Goal: Task Accomplishment & Management: Complete application form

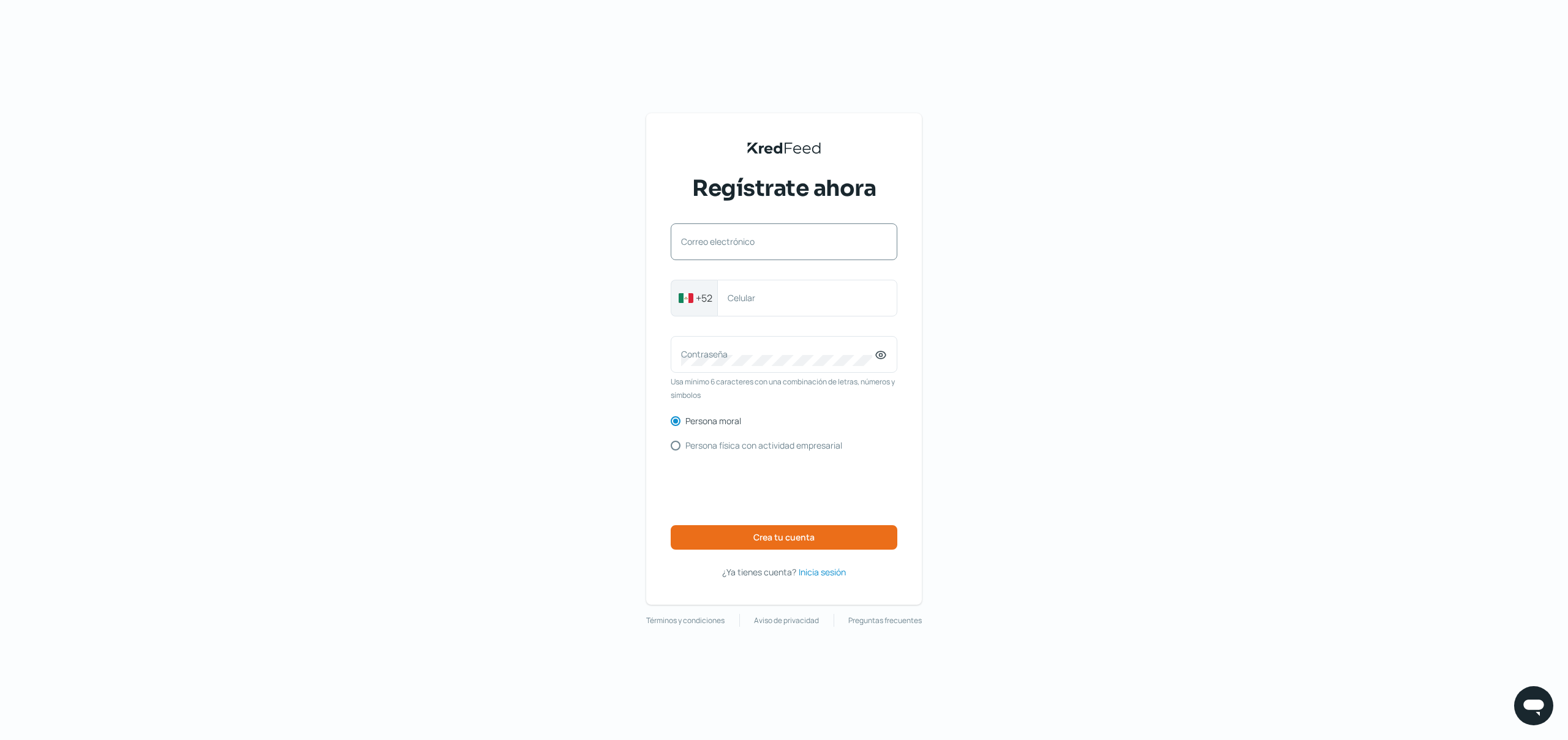
click at [822, 246] on label "Correo electrónico" at bounding box center [777, 241] width 194 height 12
click at [822, 246] on input "Correo electrónico" at bounding box center [784, 248] width 206 height 11
type input "[PERSON_NAME][EMAIL_ADDRESS][DOMAIN_NAME]"
type input "3312637501"
click at [524, 288] on div "KredFeed's Black Logo Regístrate ahora [PERSON_NAME][EMAIL_ADDRESS][DOMAIN_NAME…" at bounding box center [784, 370] width 1568 height 740
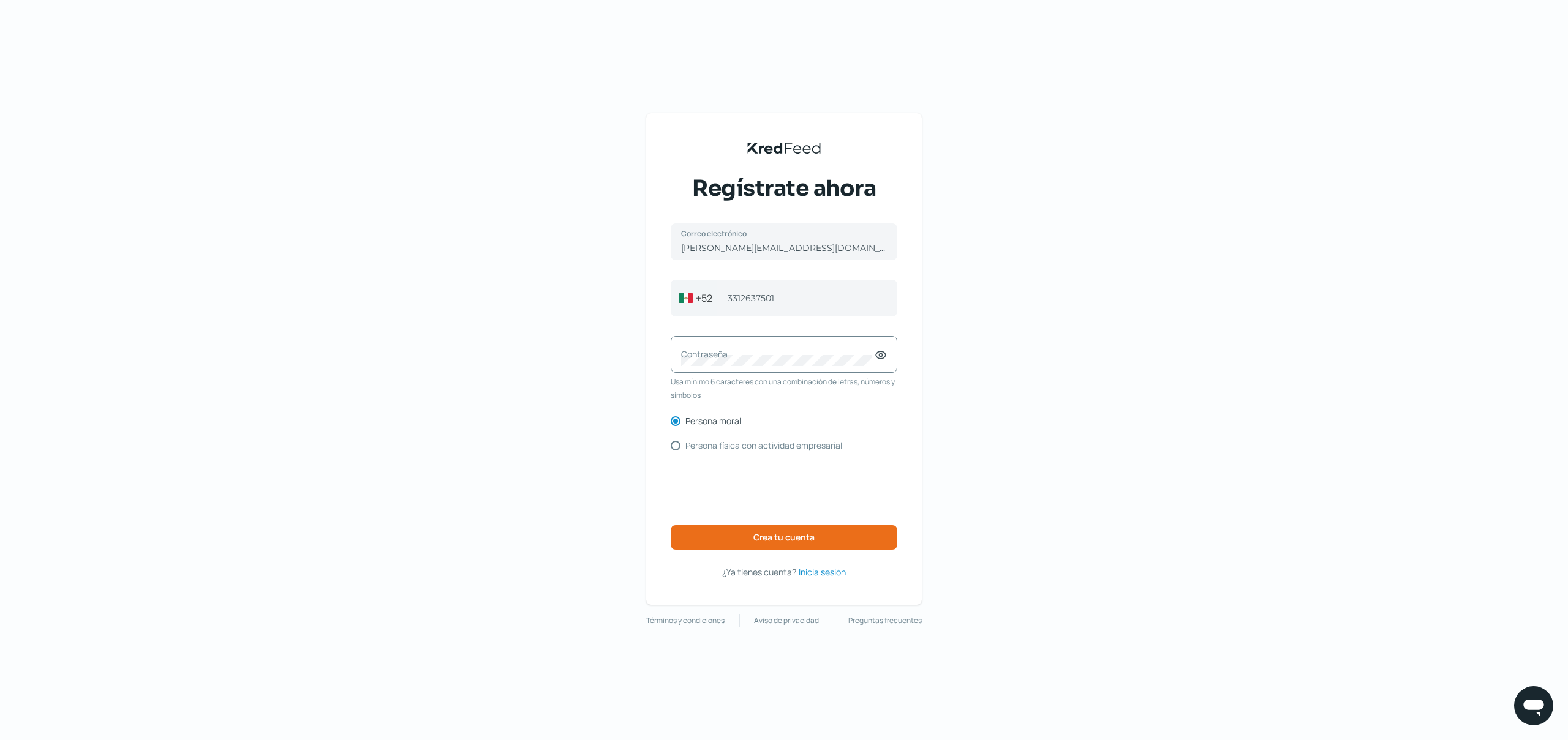
click at [777, 352] on label "Contraseña" at bounding box center [777, 354] width 194 height 12
click at [604, 401] on div "KredFeed's Black Logo Regístrate ahora [PERSON_NAME][EMAIL_ADDRESS][DOMAIN_NAME…" at bounding box center [784, 370] width 1568 height 740
click at [786, 352] on div "Contraseña" at bounding box center [784, 354] width 227 height 36
click at [578, 397] on div "KredFeed's Black Logo Regístrate ahora [PERSON_NAME][EMAIL_ADDRESS][DOMAIN_NAME…" at bounding box center [784, 370] width 1568 height 740
click at [676, 445] on input "Persona física con actividad empresarial" at bounding box center [676, 445] width 10 height 10
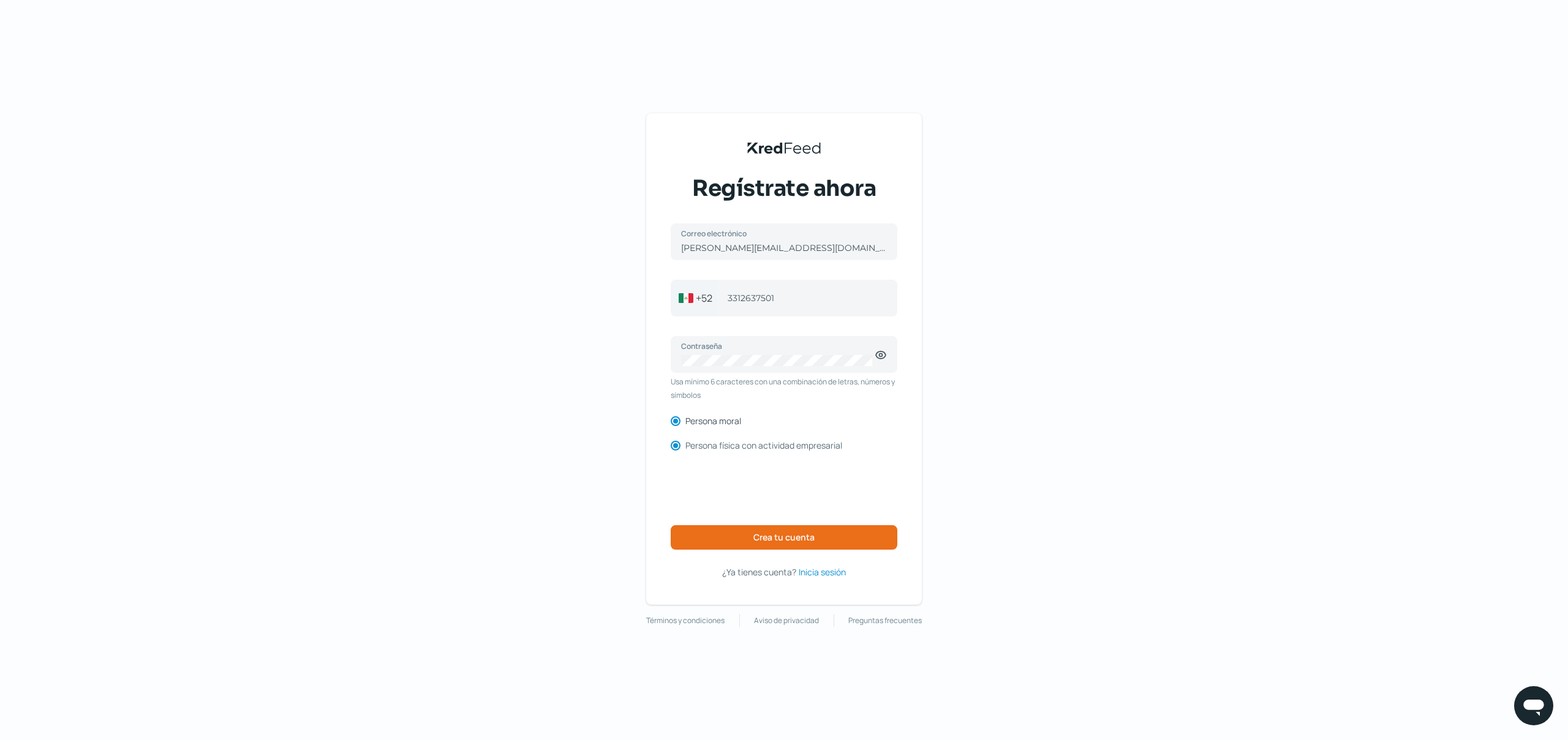
radio input "true"
radio input "false"
click at [709, 529] on button "Crea tu cuenta" at bounding box center [784, 538] width 227 height 25
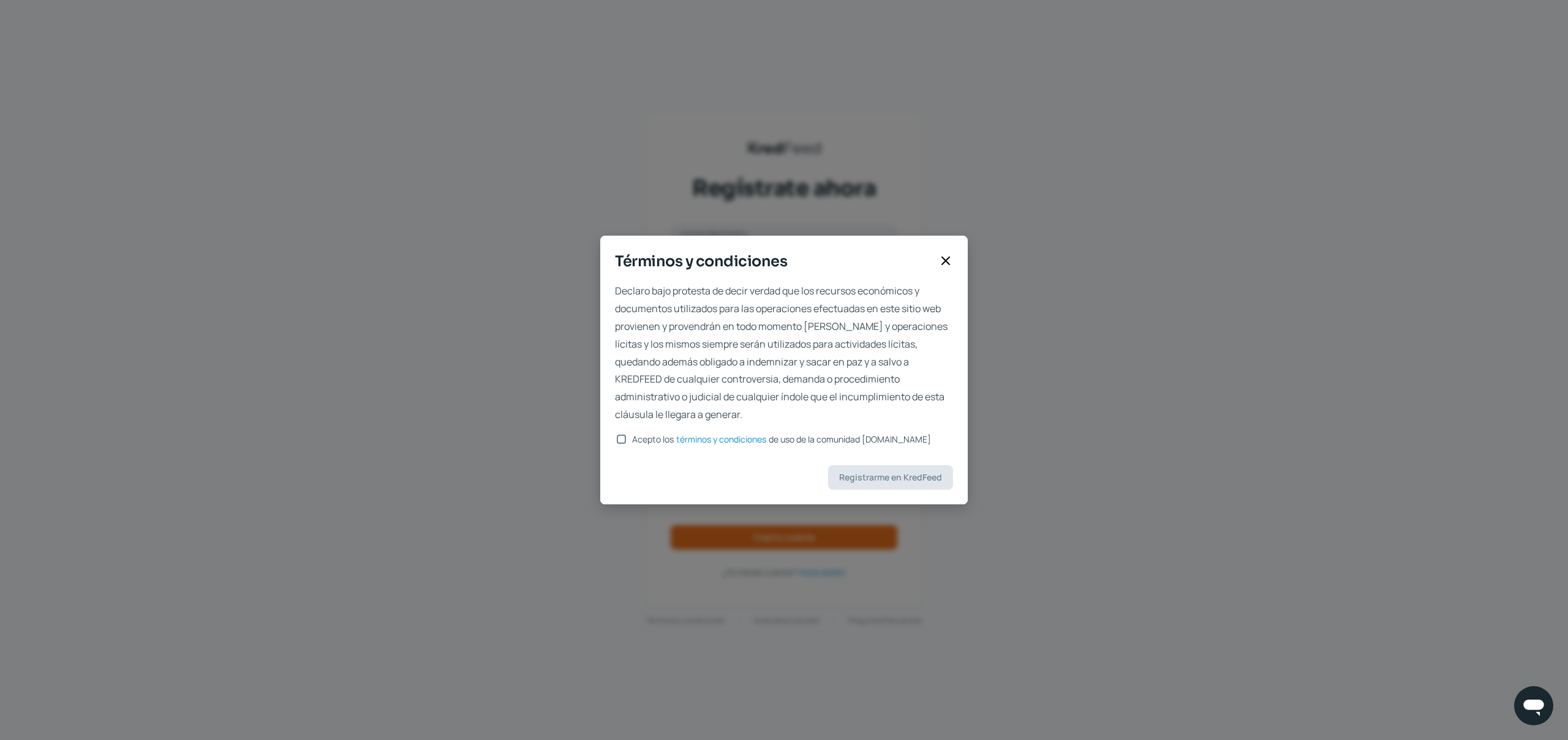
click at [624, 443] on div at bounding box center [621, 440] width 12 height 12
click at [623, 440] on input "Acepto los términos y condiciones de uso de la comunidad [DOMAIN_NAME]" at bounding box center [621, 438] width 9 height 9
checkbox input "true"
click at [906, 480] on span "Registrarme en KredFeed" at bounding box center [890, 477] width 103 height 8
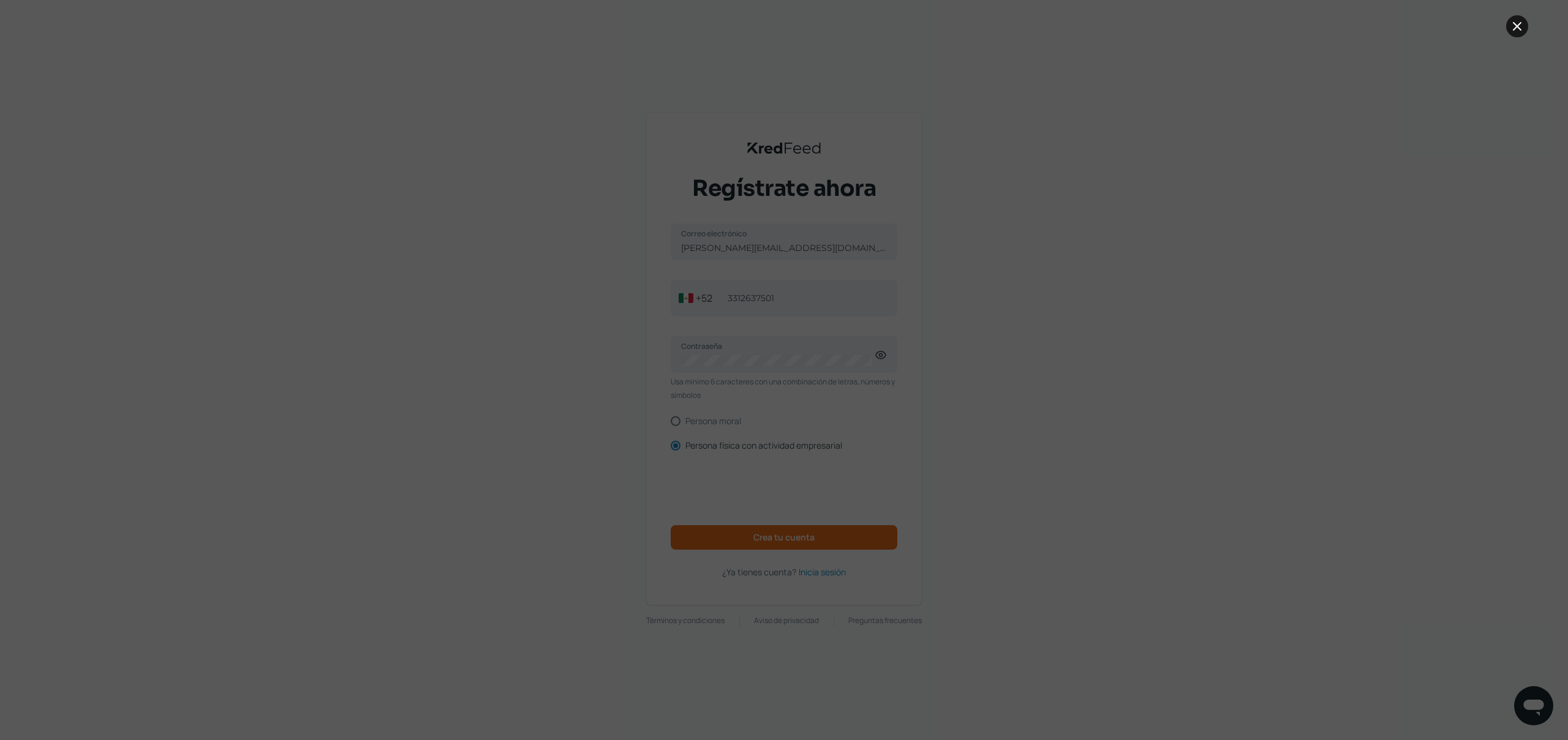
click at [1510, 28] on icon at bounding box center [1516, 26] width 14 height 14
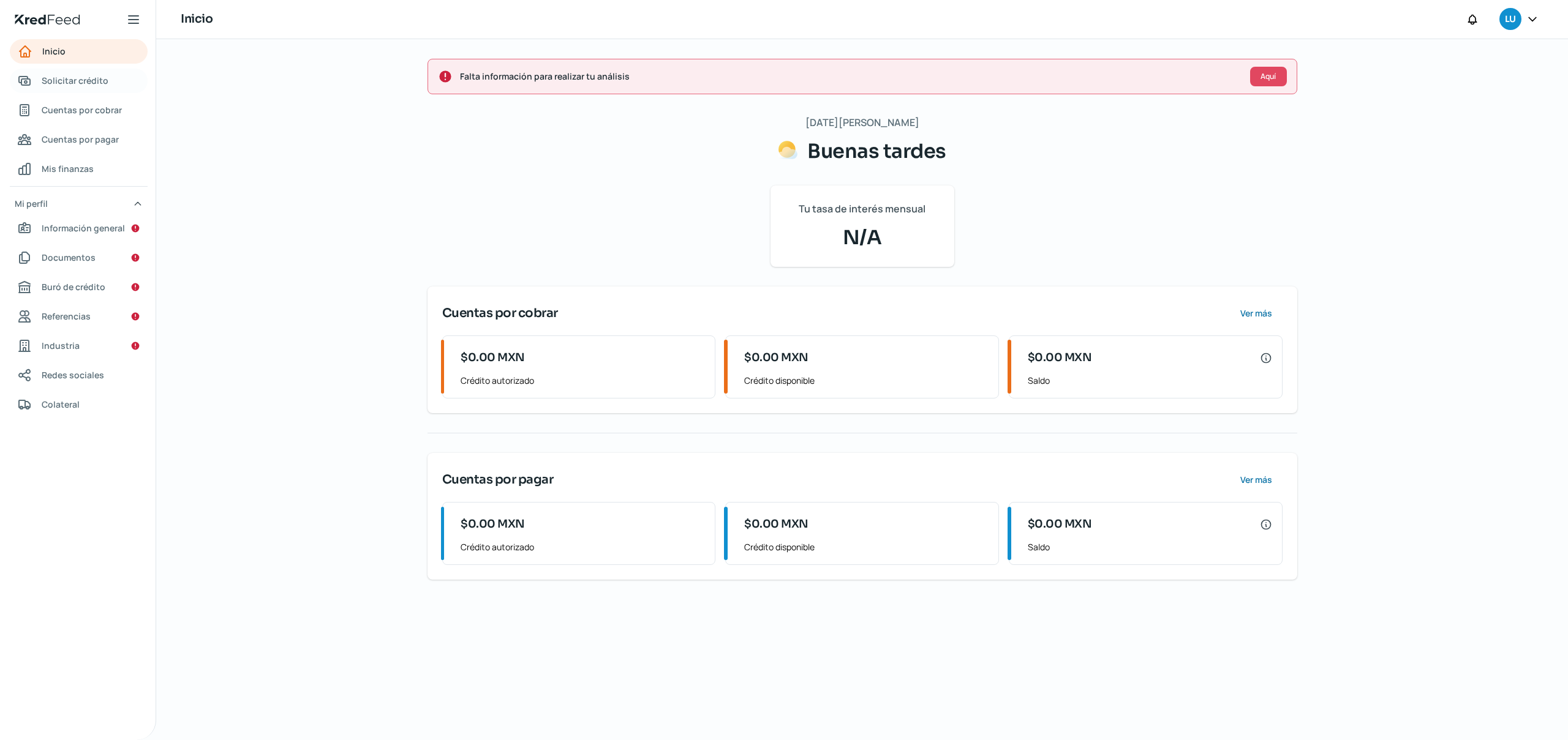
click at [97, 81] on span "Solicitar crédito" at bounding box center [74, 81] width 67 height 15
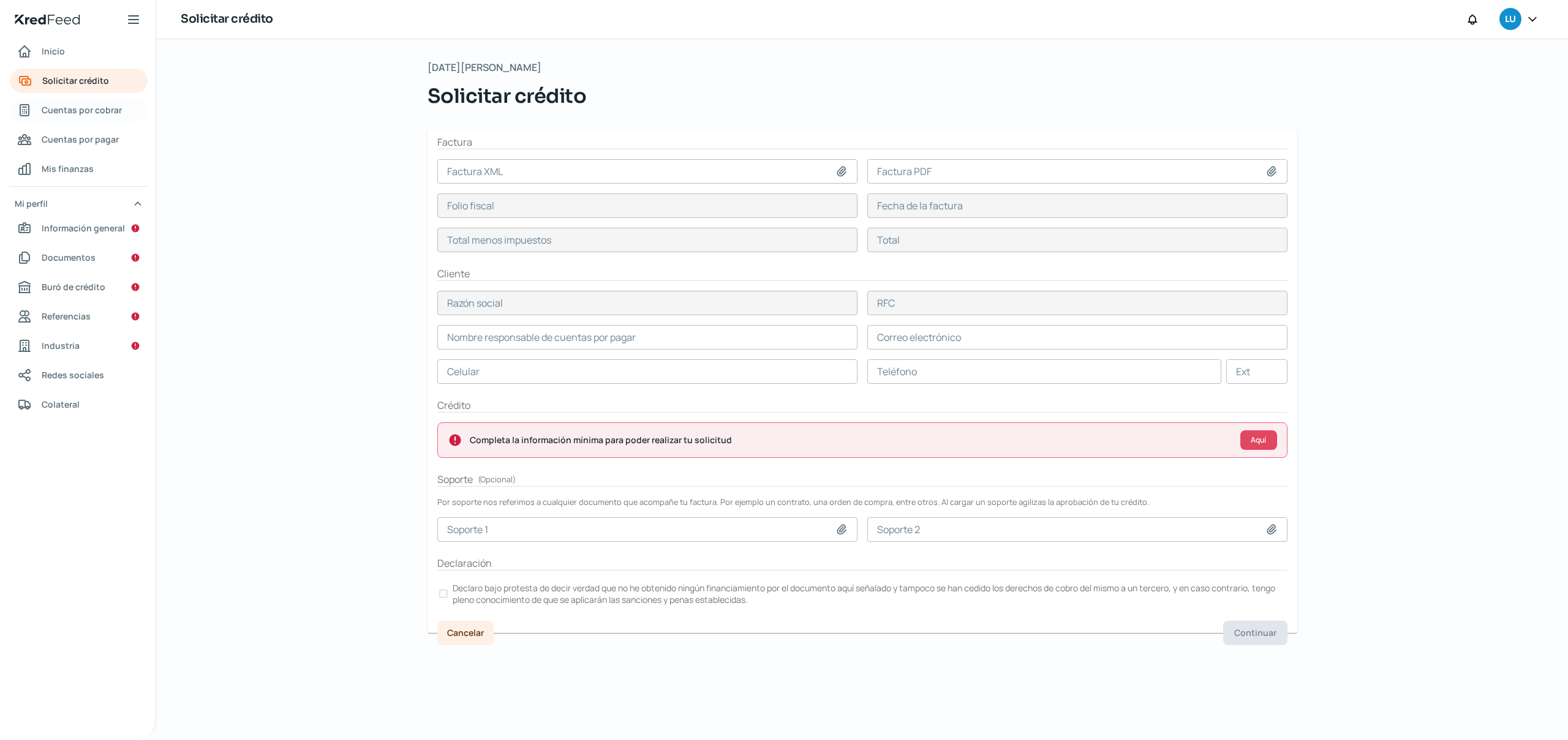
click at [78, 119] on link "Cuentas por cobrar" at bounding box center [79, 110] width 138 height 25
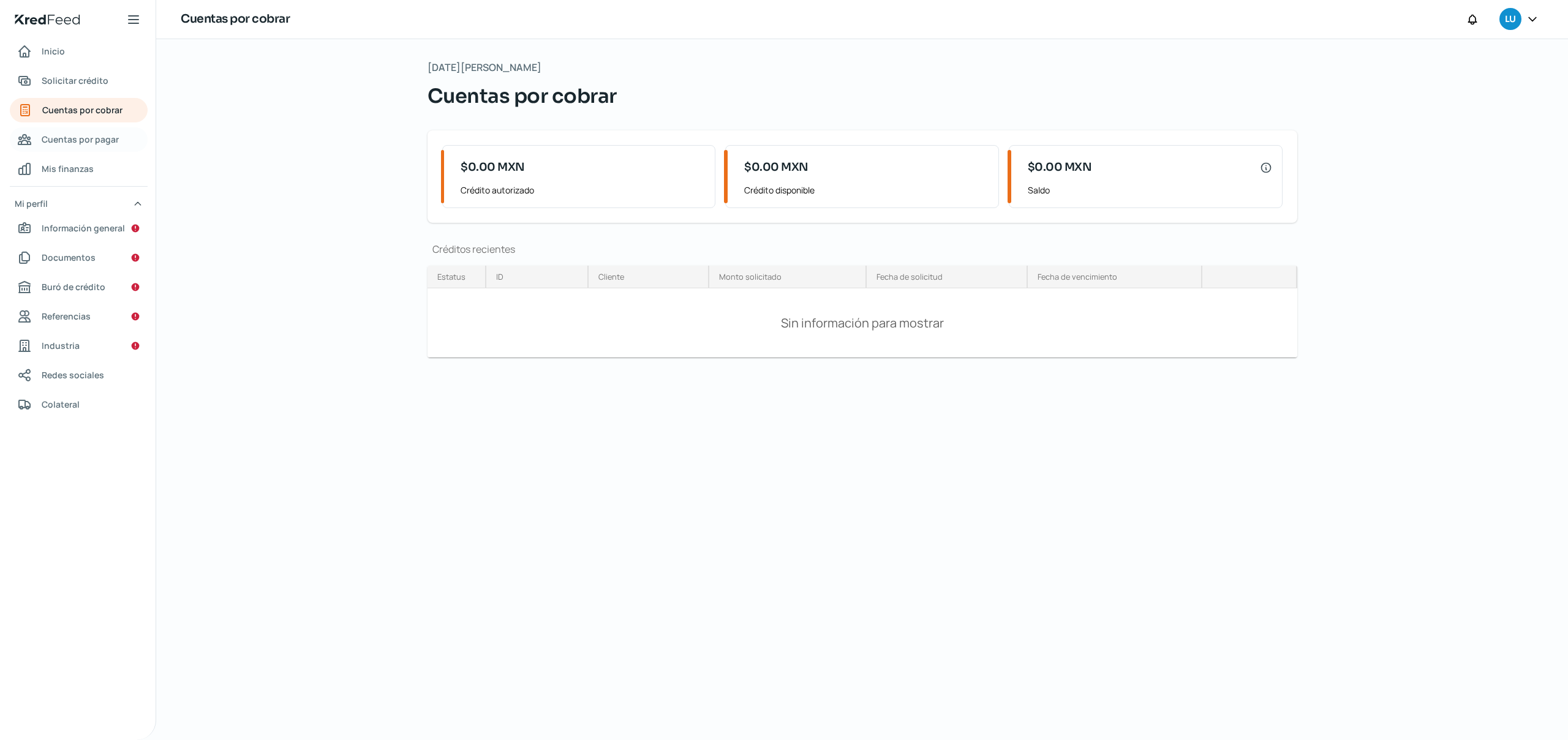
click at [65, 140] on span "Cuentas por pagar" at bounding box center [80, 139] width 77 height 15
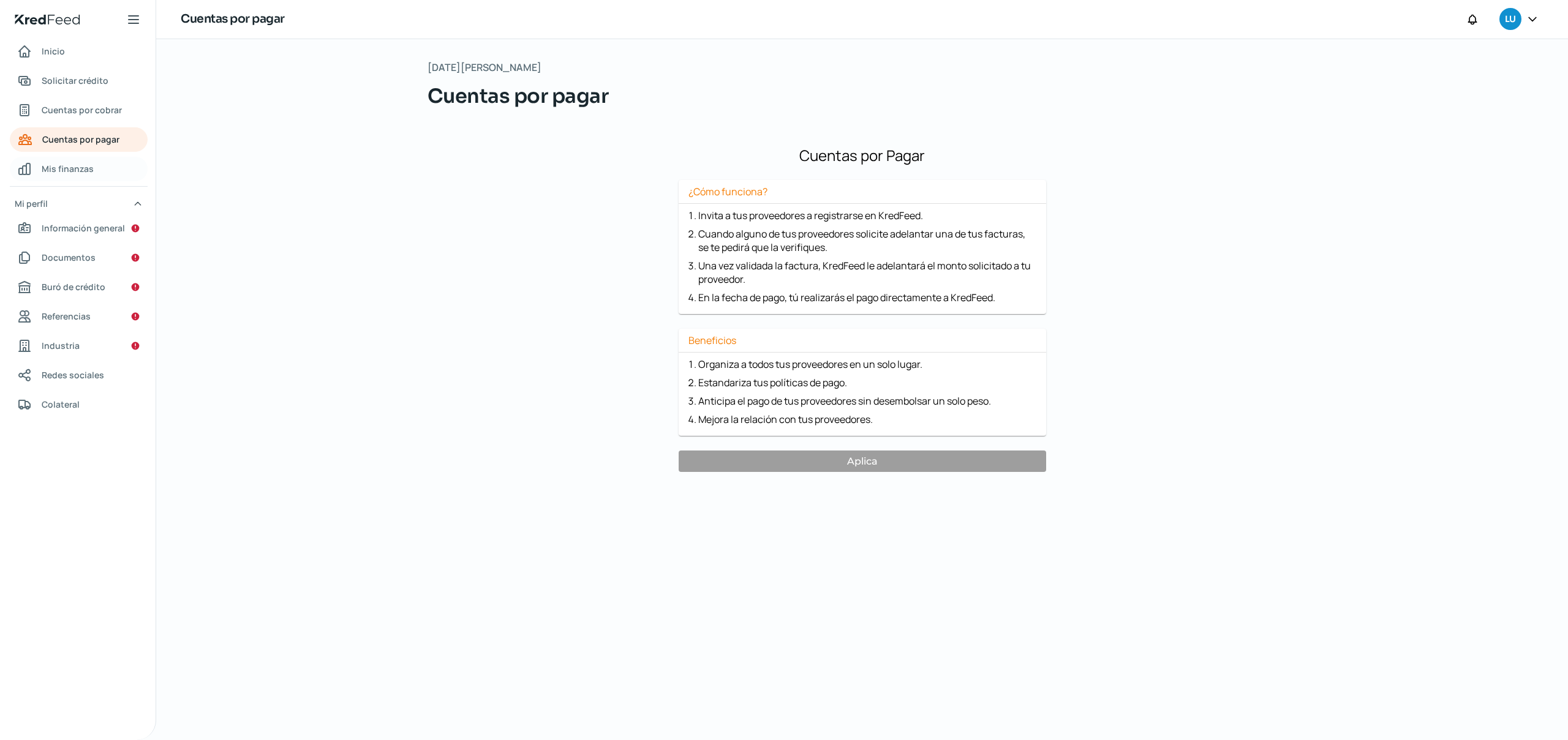
click at [61, 165] on span "Mis finanzas" at bounding box center [67, 169] width 52 height 15
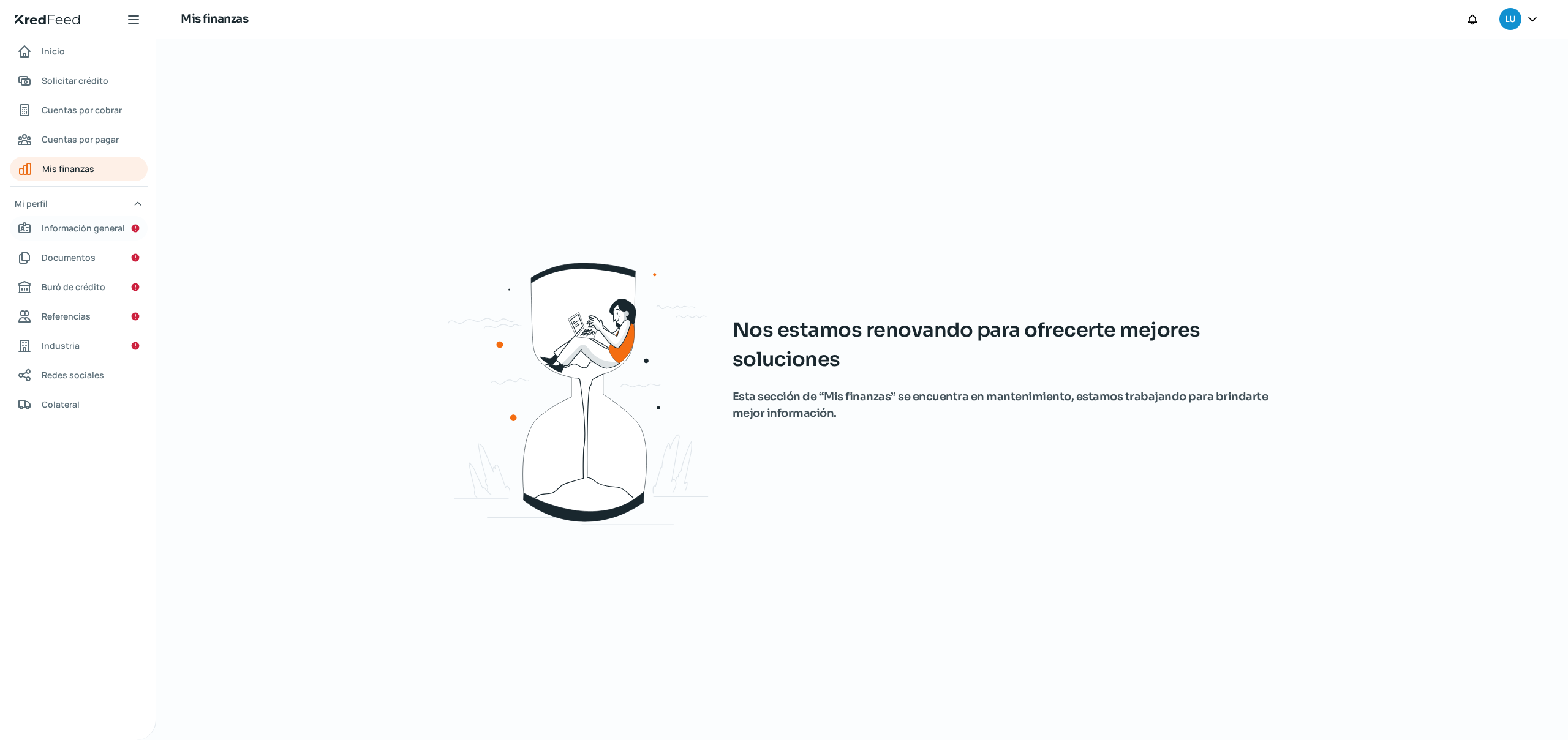
click at [61, 238] on link "Información general" at bounding box center [79, 229] width 138 height 25
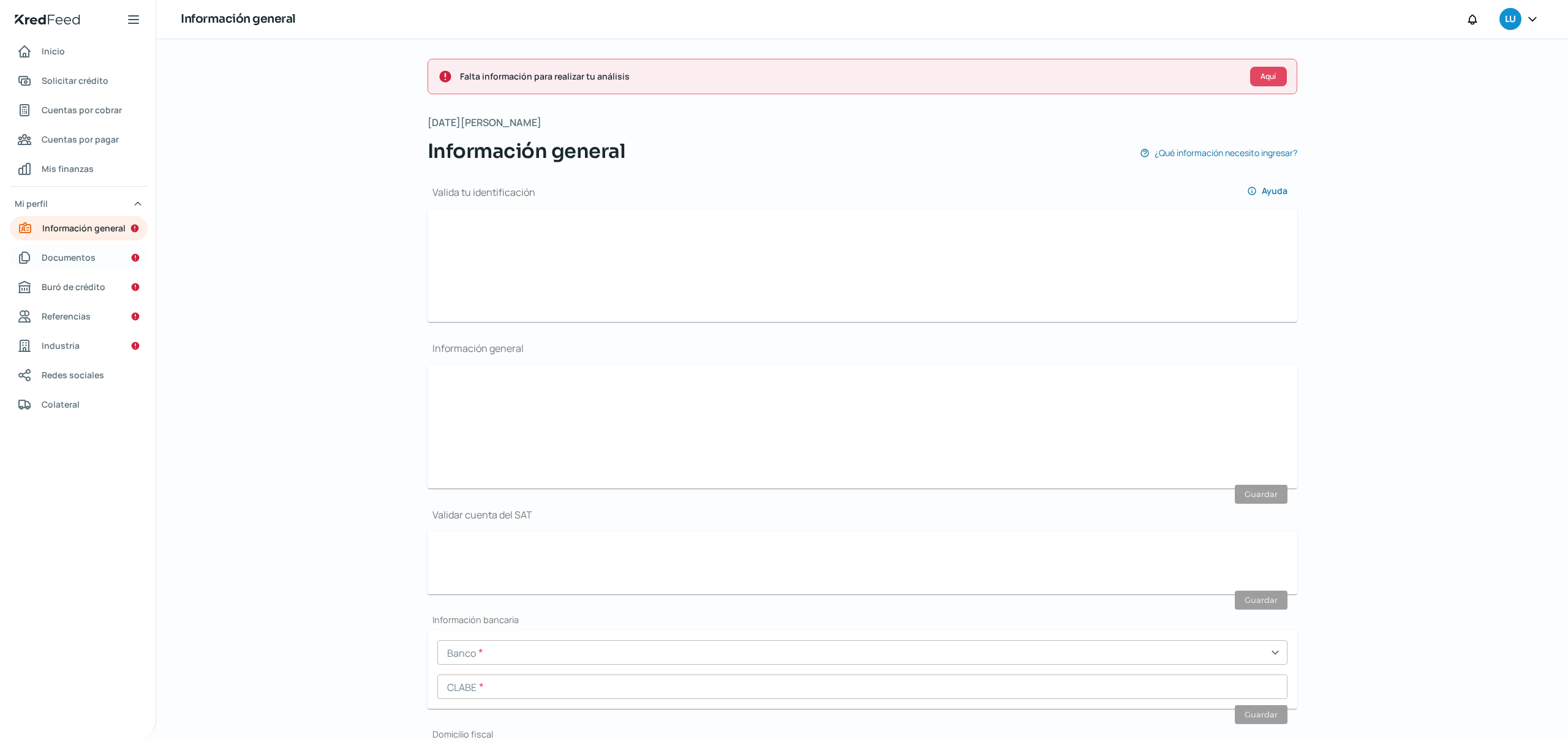
click at [55, 258] on span "Documentos" at bounding box center [68, 257] width 54 height 15
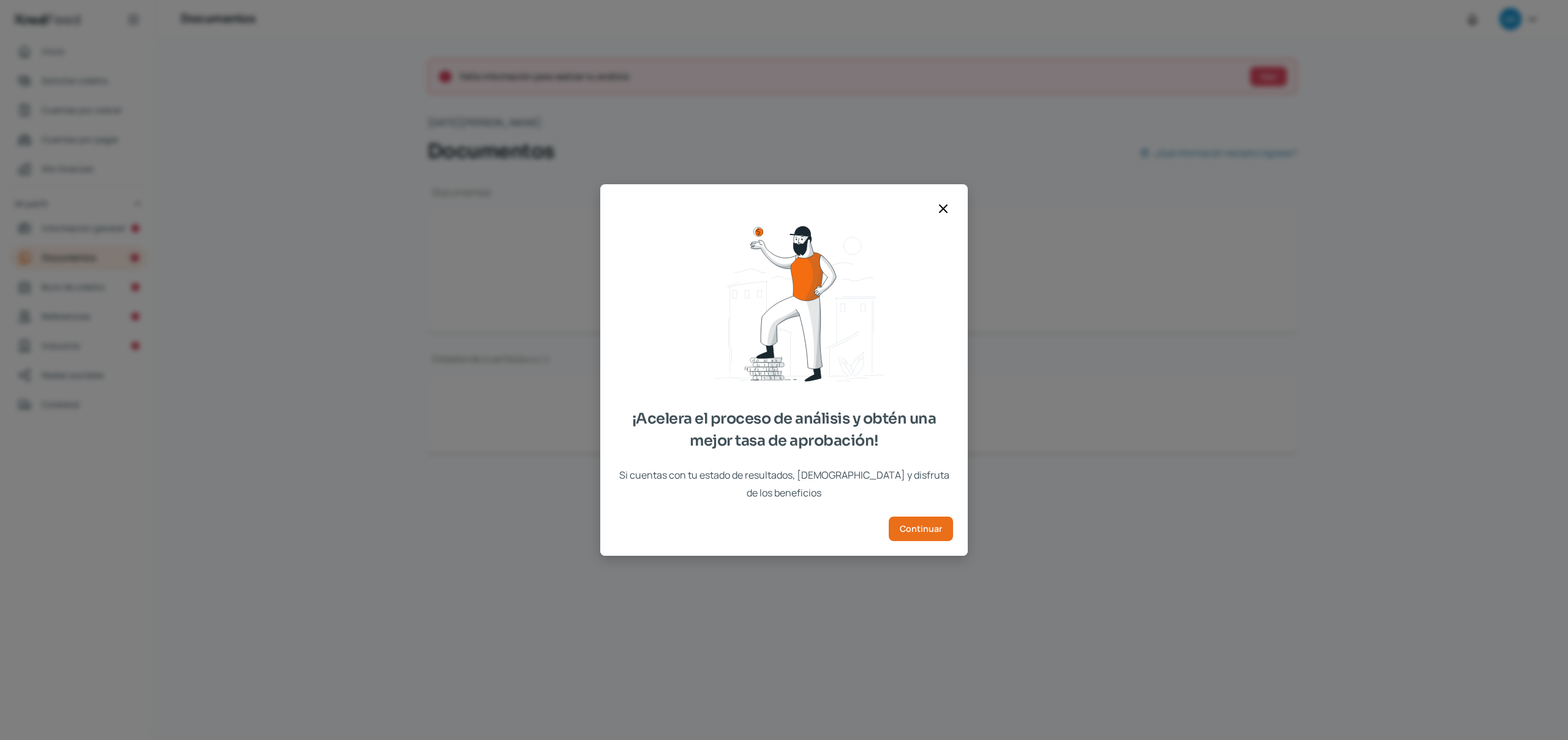
click at [57, 295] on div "¡Acelera el proceso de análisis y obtén una mejor tasa de aprobación! Si cuenta…" at bounding box center [784, 370] width 1568 height 740
